Goal: Use online tool/utility: Utilize a website feature to perform a specific function

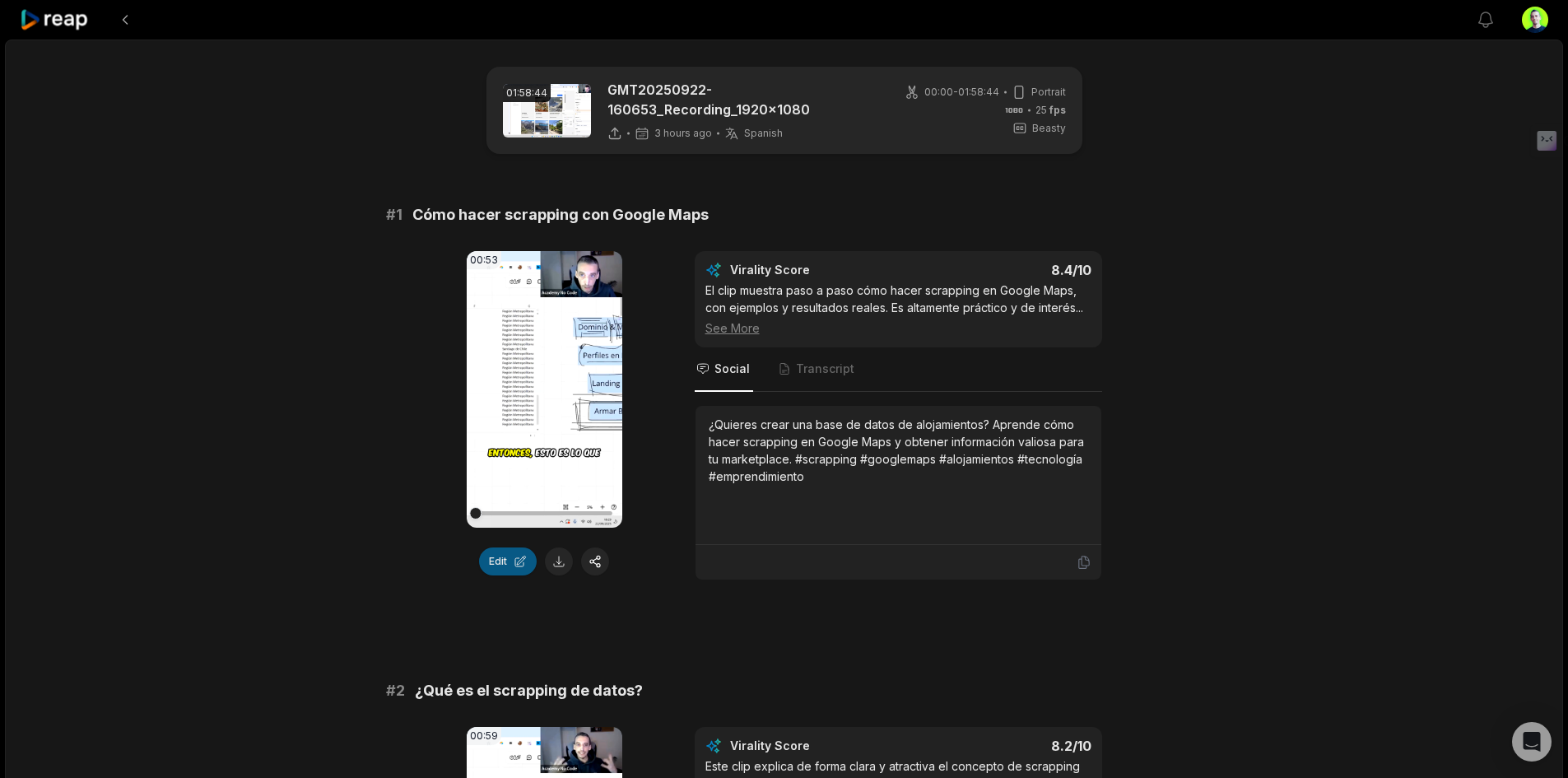
click at [492, 553] on button "Edit" at bounding box center [507, 561] width 57 height 28
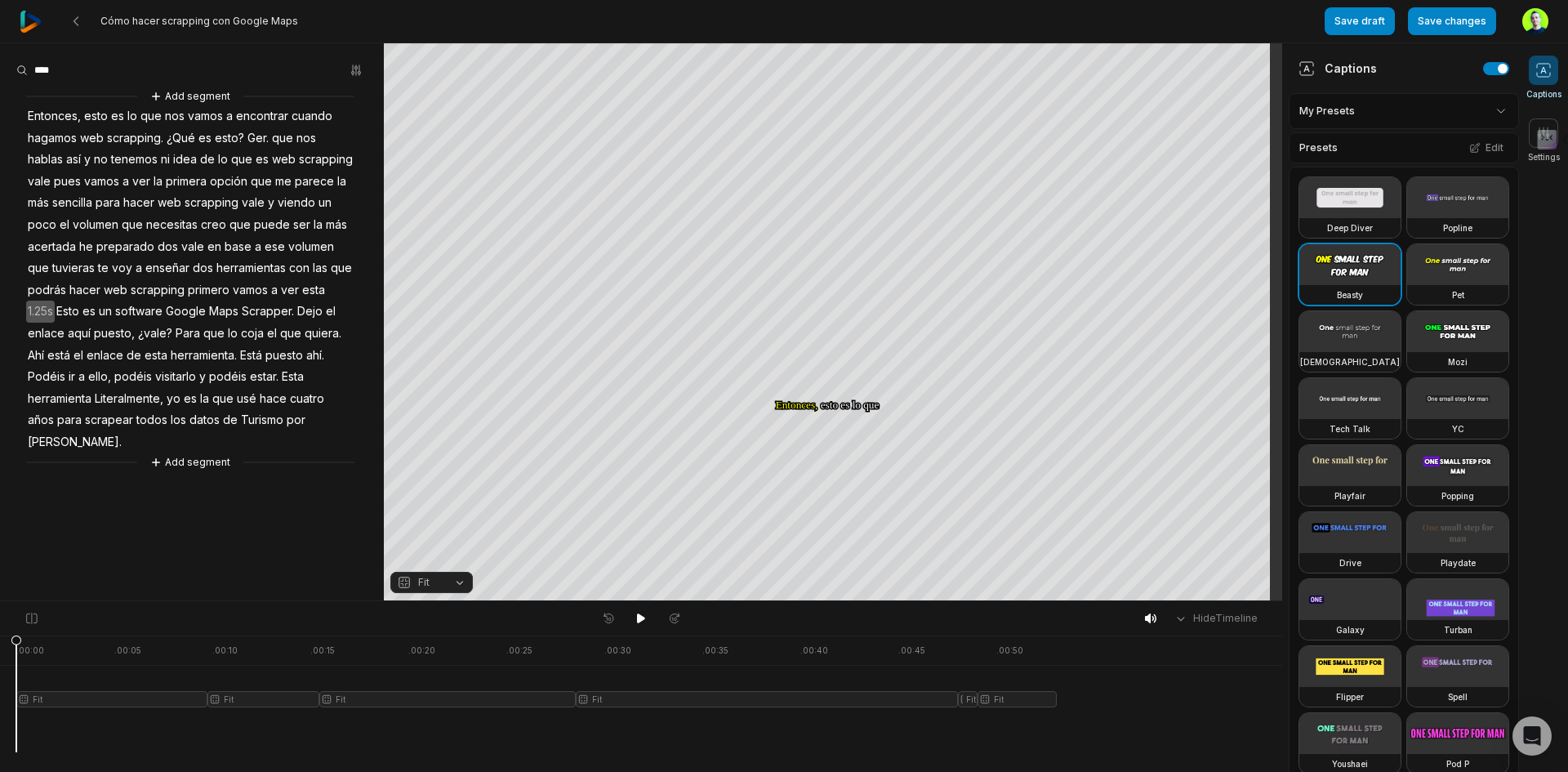
click at [1313, 106] on html "Cómo hacer scrapping con Google Maps Save draft Save changes Open user menu Cap…" at bounding box center [784, 386] width 1568 height 772
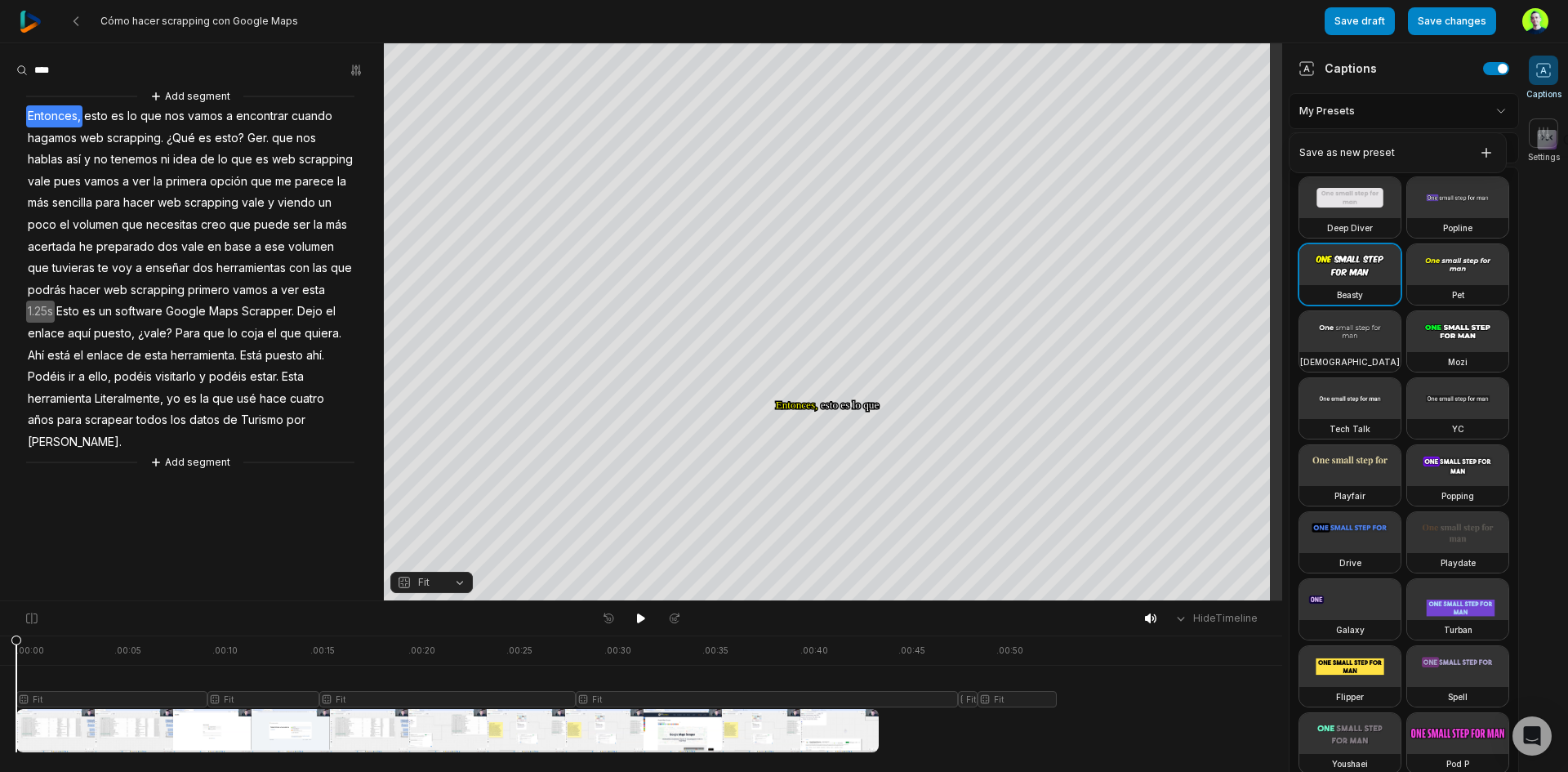
click at [862, 359] on html "Cómo hacer scrapping con Google Maps Save draft Save changes Open user menu Cap…" at bounding box center [784, 386] width 1568 height 772
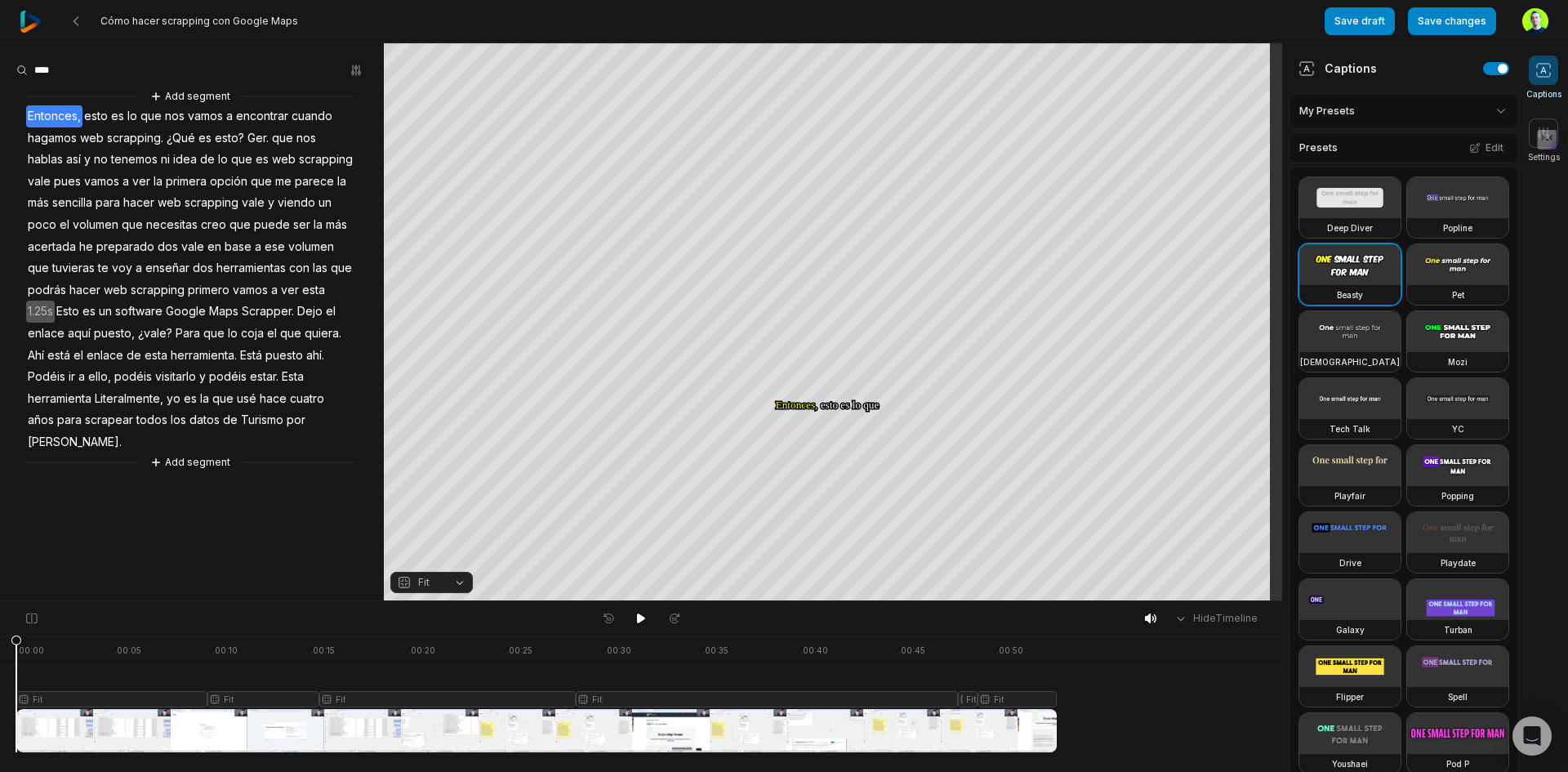
click at [655, 697] on div at bounding box center [536, 694] width 1040 height 117
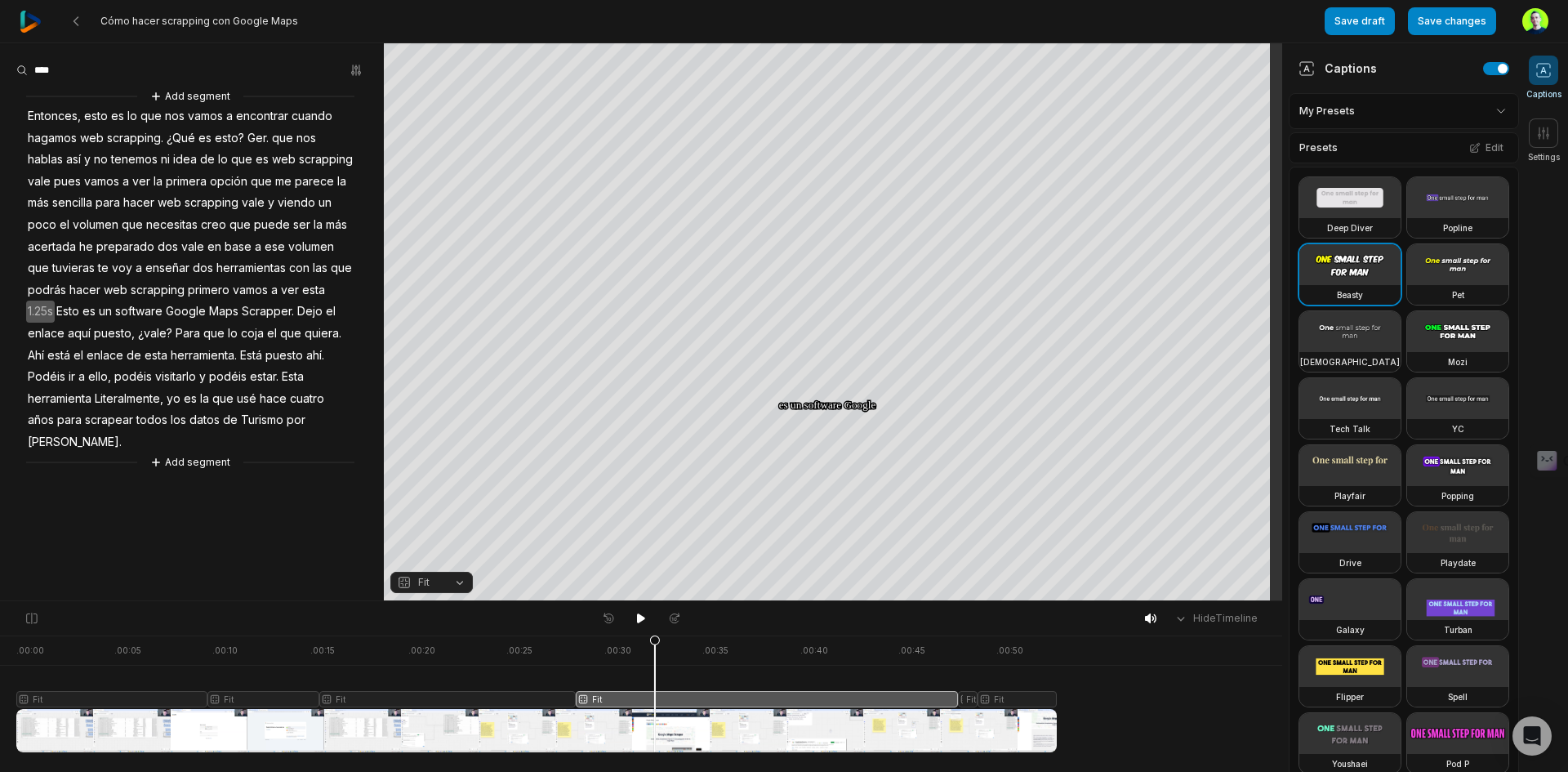
drag, startPoint x: 1523, startPoint y: 137, endPoint x: 1543, endPoint y: 550, distance: 413.5
click at [1543, 550] on html "Cómo hacer scrapping con Google Maps Save draft Save changes Open user menu Cap…" at bounding box center [784, 386] width 1568 height 772
click at [1542, 135] on icon at bounding box center [1543, 133] width 17 height 17
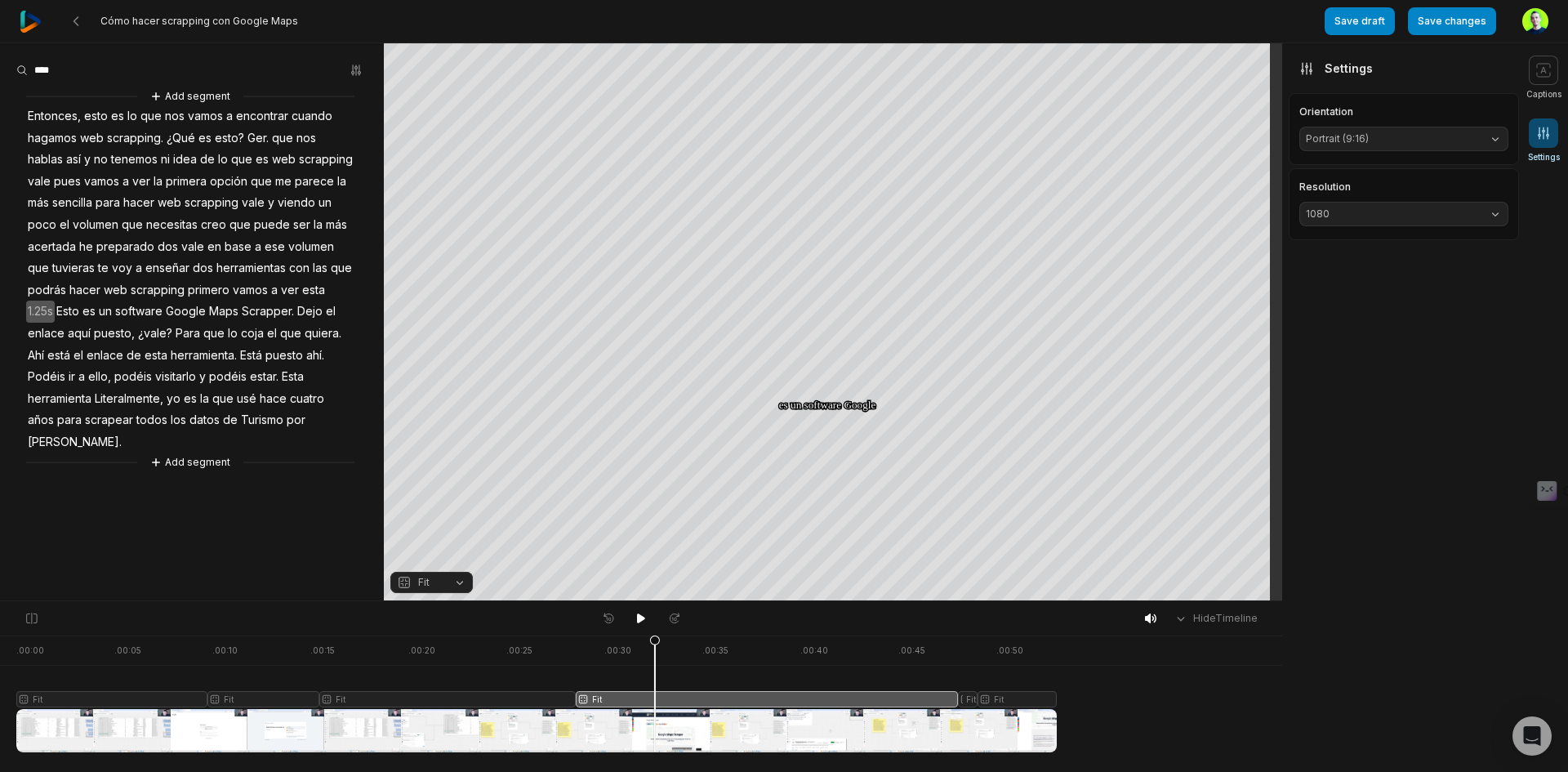
click at [1404, 132] on span "Portrait (9:16)" at bounding box center [1390, 139] width 170 height 15
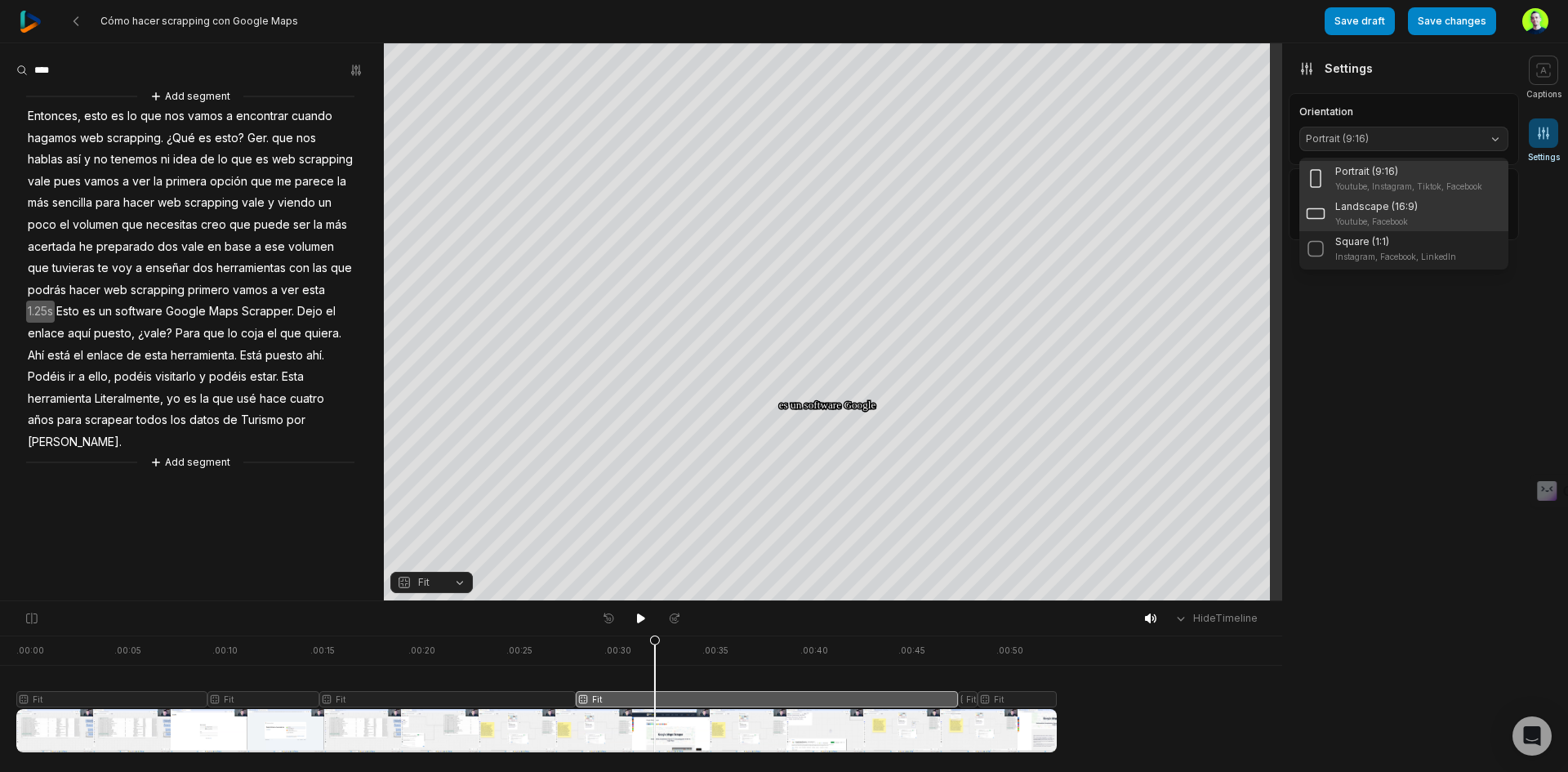
click at [1407, 225] on p "Youtube, Facebook" at bounding box center [1376, 222] width 82 height 13
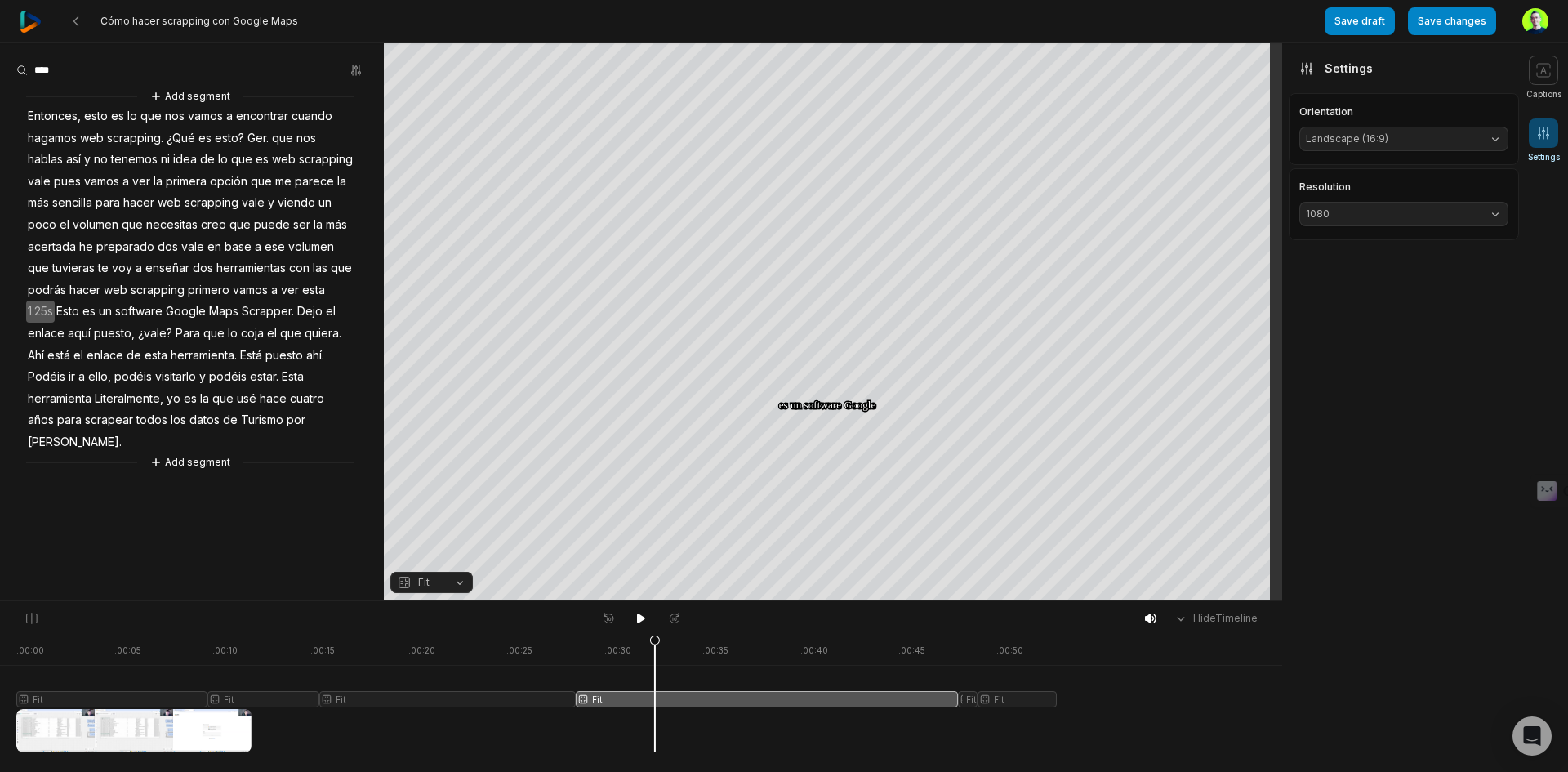
click at [1443, 127] on button "Landscape (16:9)" at bounding box center [1404, 139] width 209 height 24
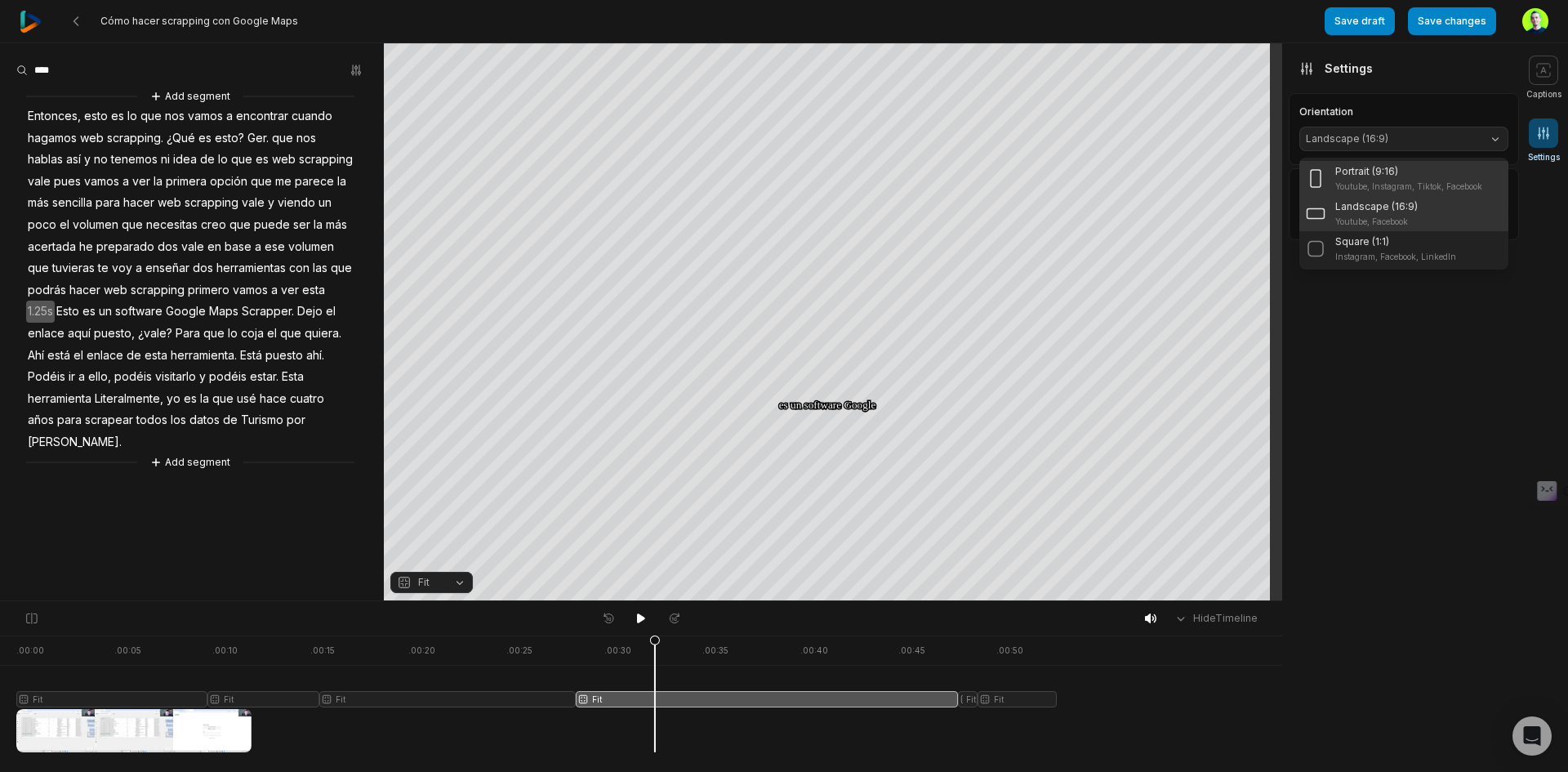
click at [1377, 179] on div "Portrait (9:16) Youtube, Instagram, Tiktok, Facebook" at bounding box center [1408, 178] width 147 height 28
